Goal: Information Seeking & Learning: Learn about a topic

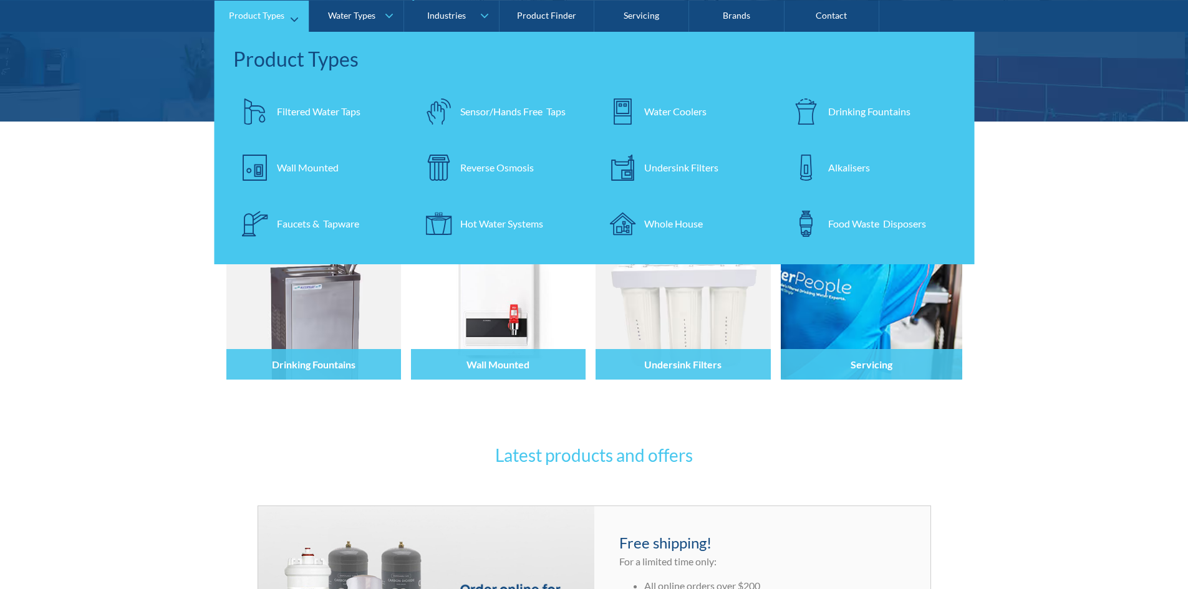
click at [278, 97] on link "Filtered Water Taps" at bounding box center [318, 111] width 171 height 44
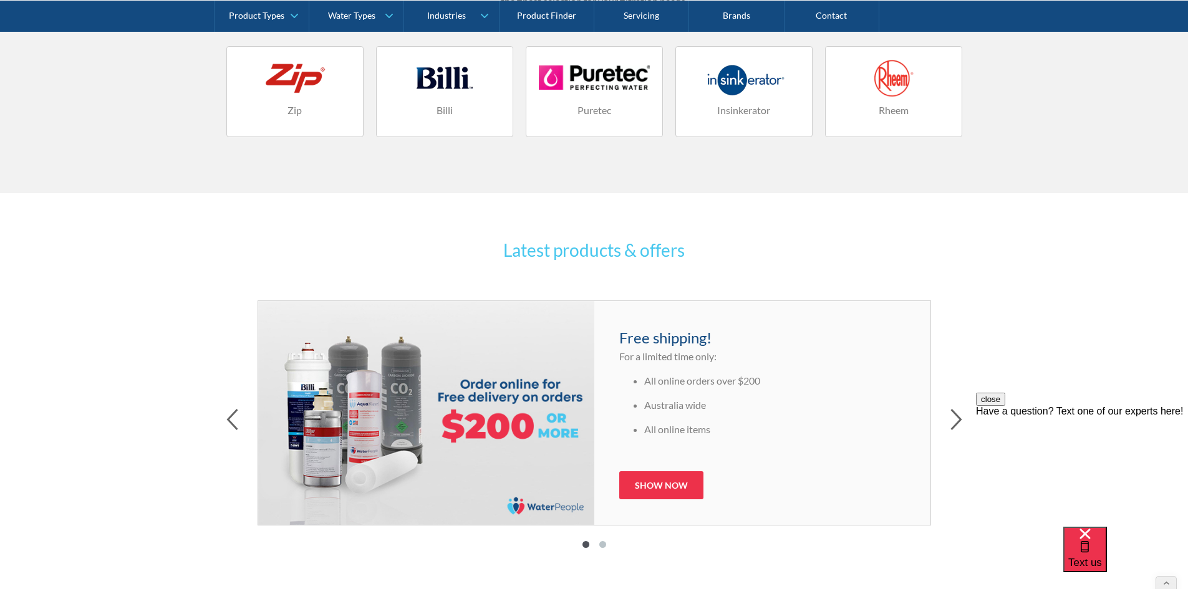
click at [292, 98] on link "Zip" at bounding box center [294, 91] width 137 height 91
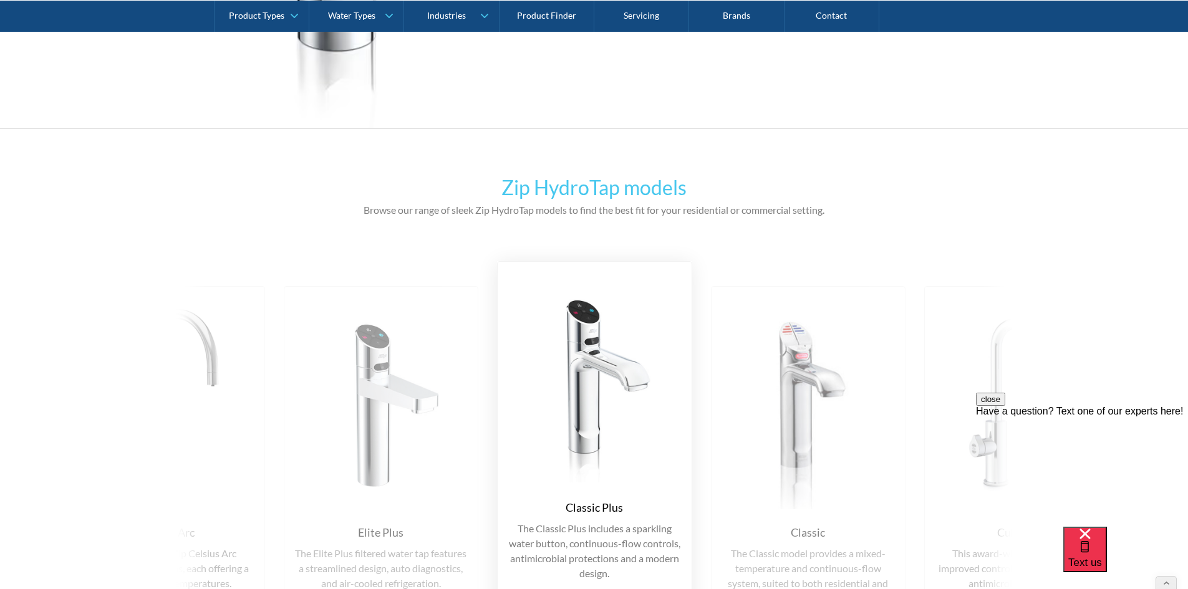
scroll to position [4676, 0]
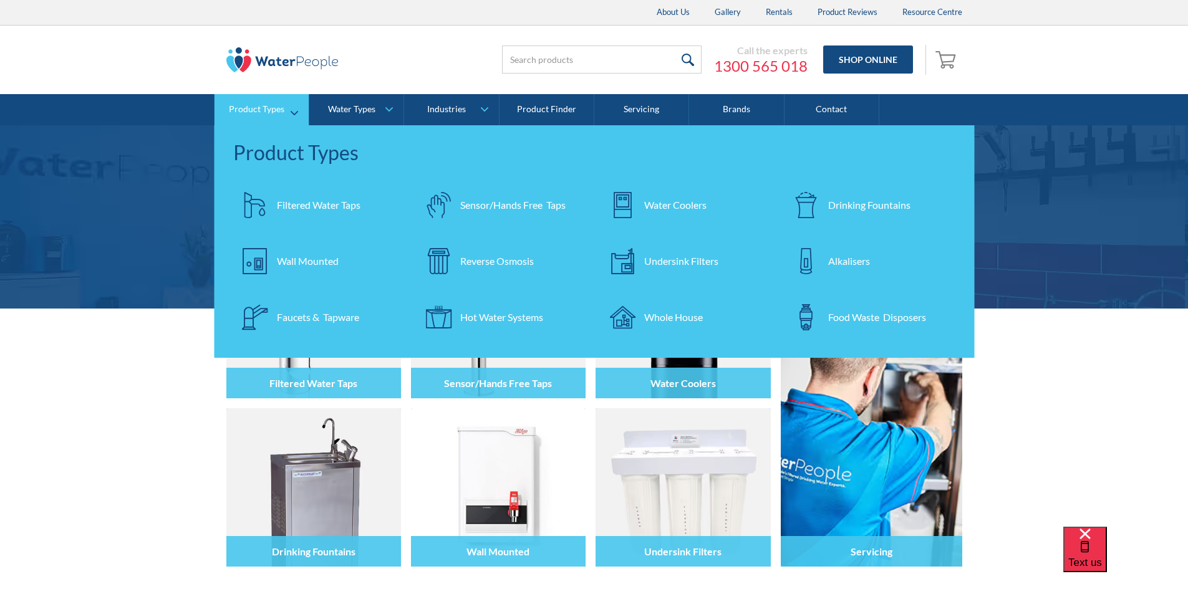
click at [338, 208] on div "Filtered Water Taps" at bounding box center [319, 205] width 84 height 15
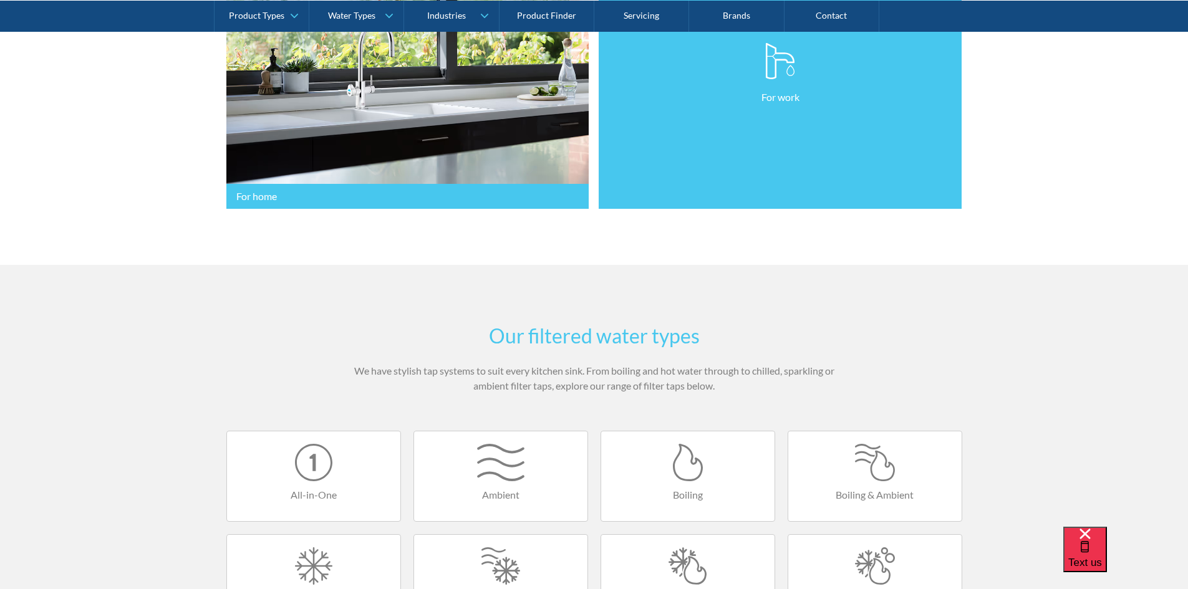
click at [701, 130] on link "For work" at bounding box center [780, 73] width 363 height 271
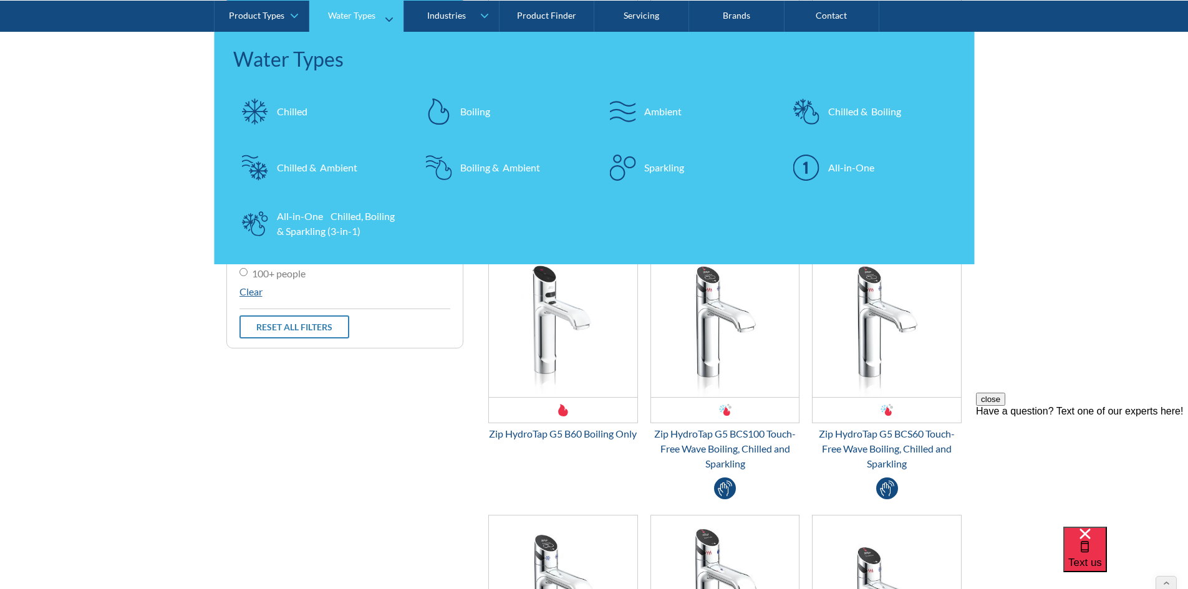
click at [313, 165] on div "Chilled & Ambient" at bounding box center [317, 167] width 80 height 15
